Goal: Download file/media

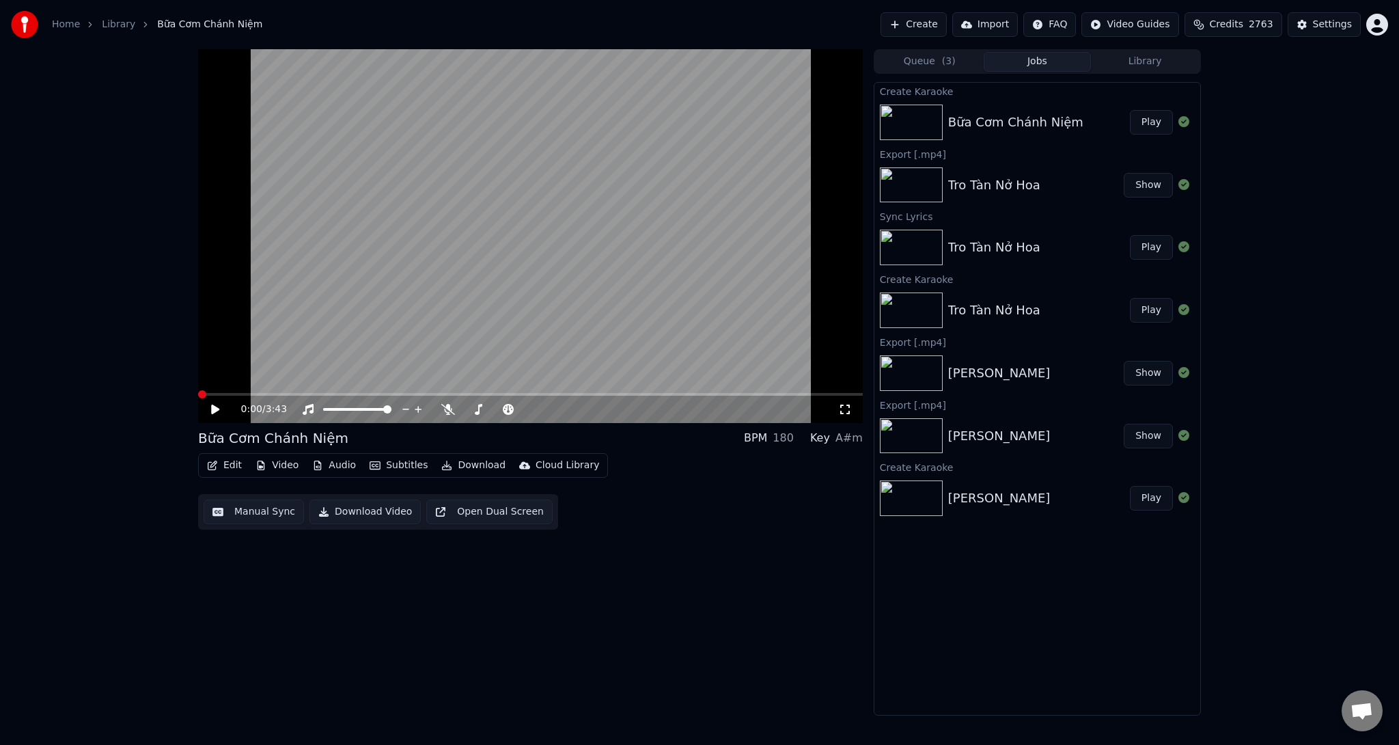
click at [212, 407] on icon at bounding box center [215, 409] width 8 height 10
click at [448, 409] on icon at bounding box center [448, 409] width 14 height 11
click at [479, 465] on button "Download" at bounding box center [473, 465] width 75 height 19
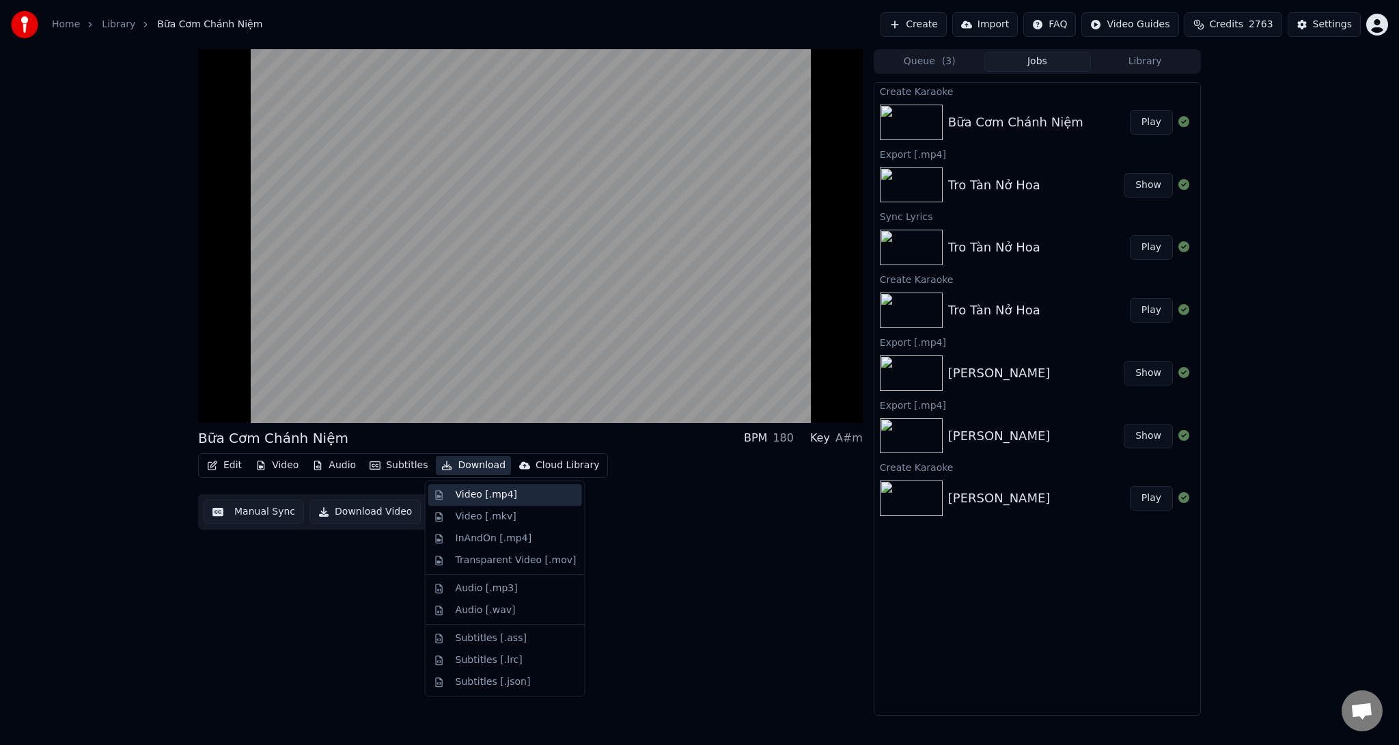
click at [499, 497] on div "Video [.mp4]" at bounding box center [486, 495] width 61 height 14
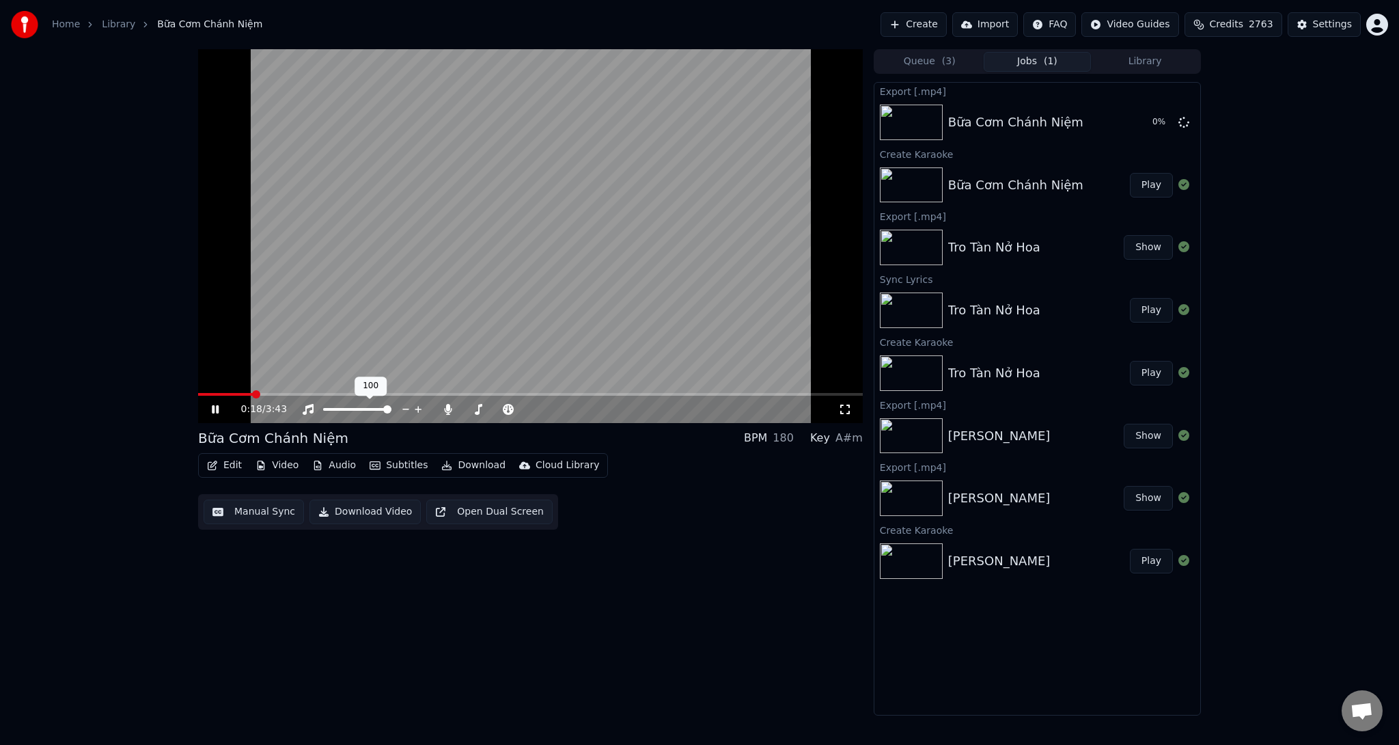
click at [295, 394] on span at bounding box center [530, 394] width 665 height 3
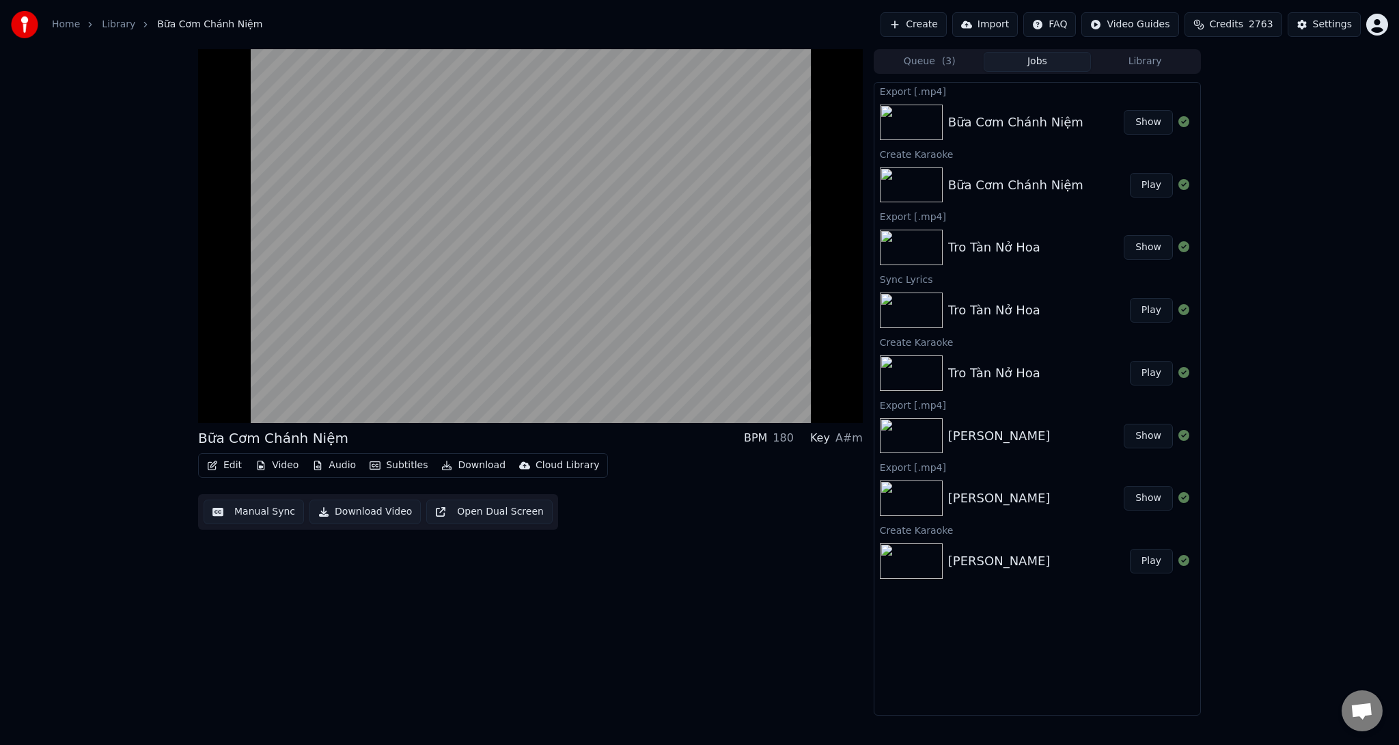
click at [1152, 124] on button "Show" at bounding box center [1148, 122] width 49 height 25
click at [1157, 121] on button "Show" at bounding box center [1148, 122] width 49 height 25
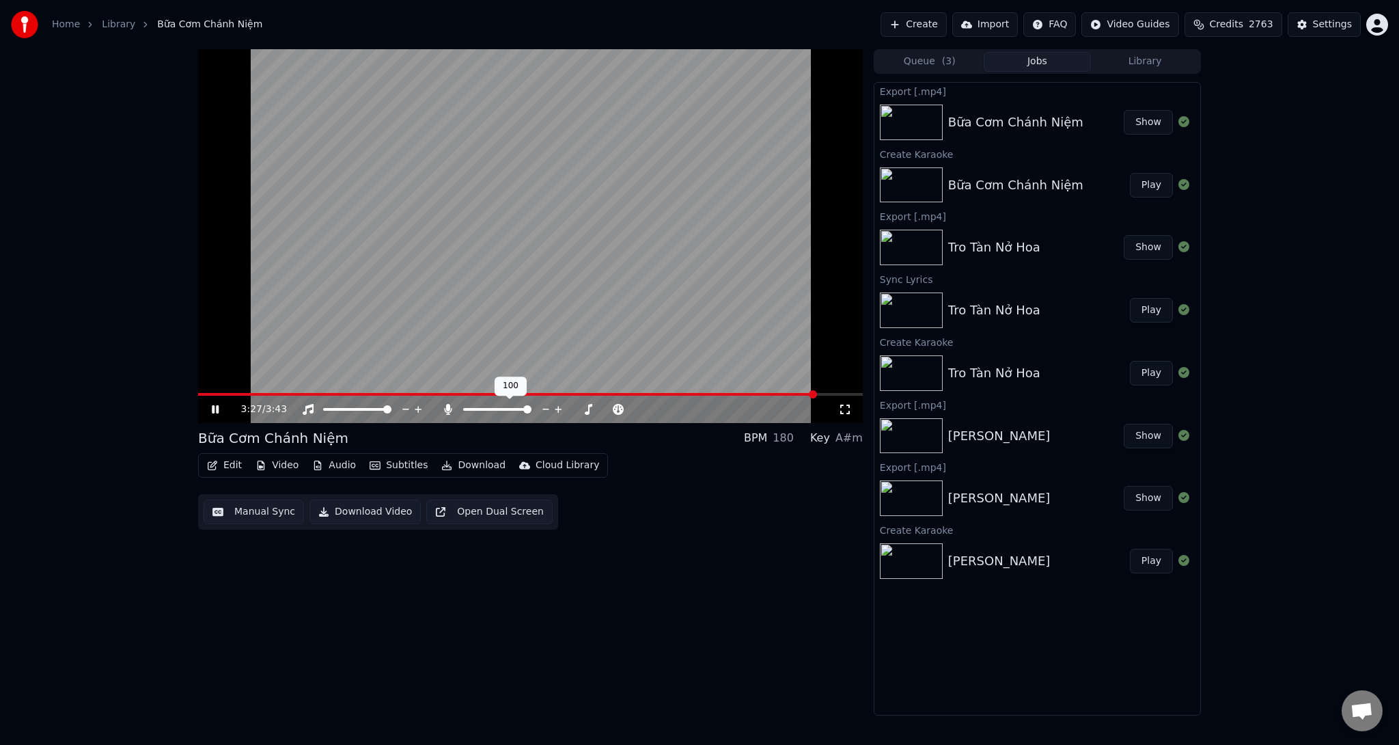
click at [448, 407] on icon at bounding box center [448, 409] width 8 height 11
click at [470, 464] on button "Download" at bounding box center [473, 465] width 75 height 19
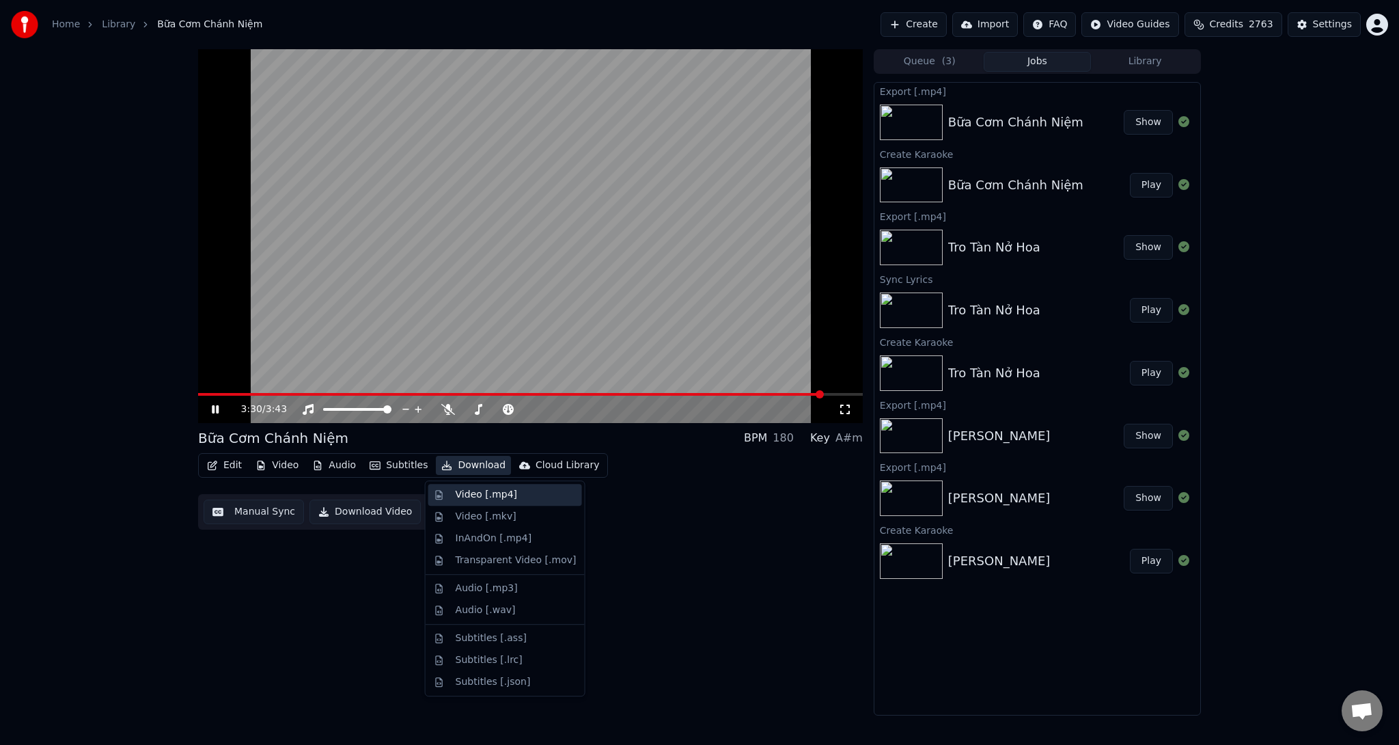
click at [468, 495] on div "Video [.mp4]" at bounding box center [486, 495] width 61 height 14
click at [787, 606] on div "3:31 / 3:43 Bữa Cơm Chánh Niệm BPM 180 Key A#m Edit Video Audio Subtitles Downl…" at bounding box center [530, 382] width 665 height 666
